Goal: Information Seeking & Learning: Learn about a topic

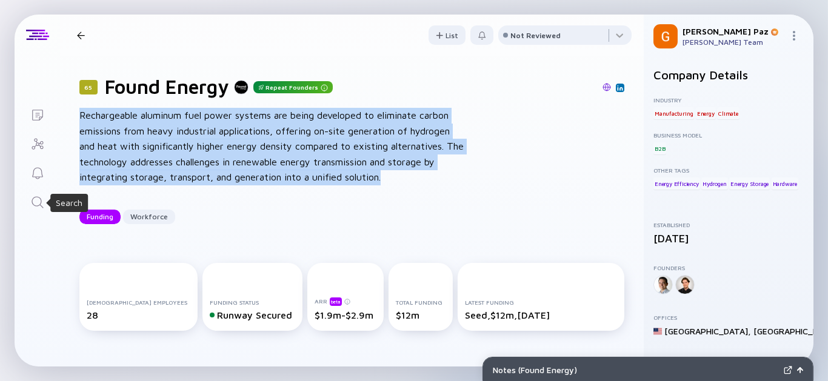
click at [42, 201] on icon "Search" at bounding box center [37, 202] width 15 height 15
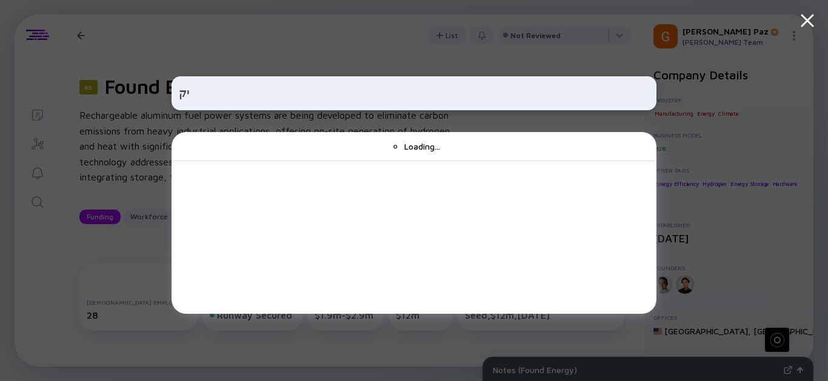
type input "י"
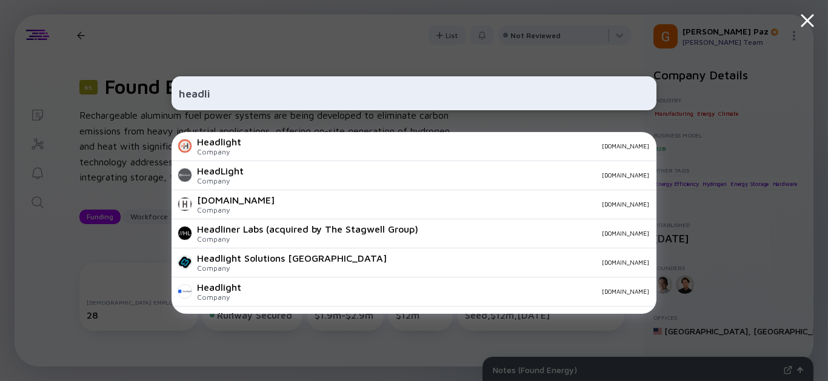
click at [270, 88] on input "headli" at bounding box center [414, 93] width 470 height 22
click at [201, 92] on input "headli" at bounding box center [414, 93] width 470 height 22
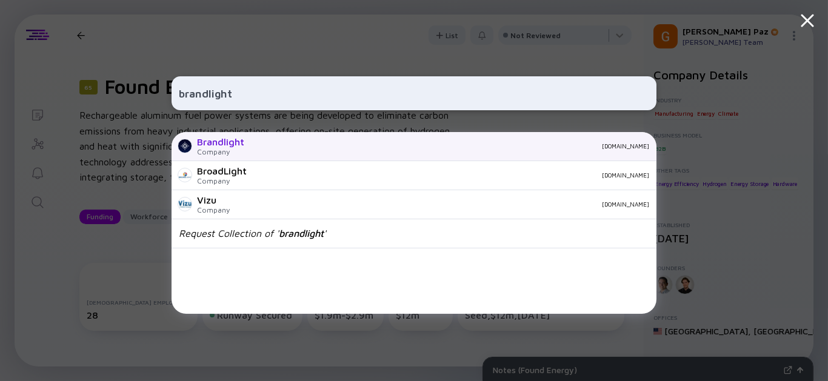
type input "brandlight"
click at [398, 153] on div "Brandlight Company [DOMAIN_NAME]" at bounding box center [413, 146] width 485 height 29
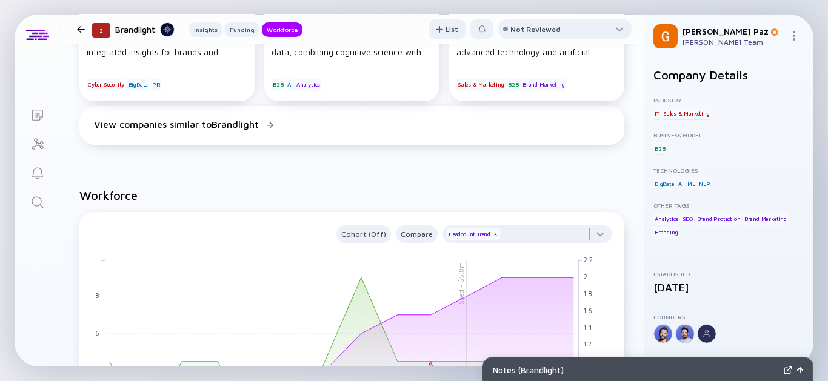
scroll to position [875, 0]
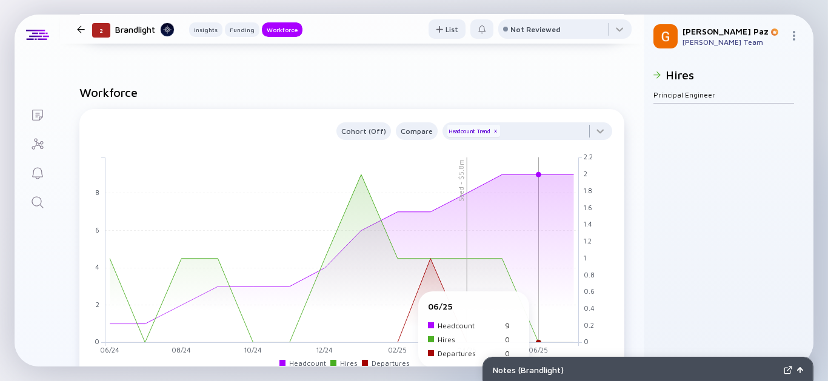
drag, startPoint x: 528, startPoint y: 298, endPoint x: 533, endPoint y: 304, distance: 7.8
click at [533, 304] on rect at bounding box center [341, 249] width 473 height 185
